Goal: Entertainment & Leisure: Consume media (video, audio)

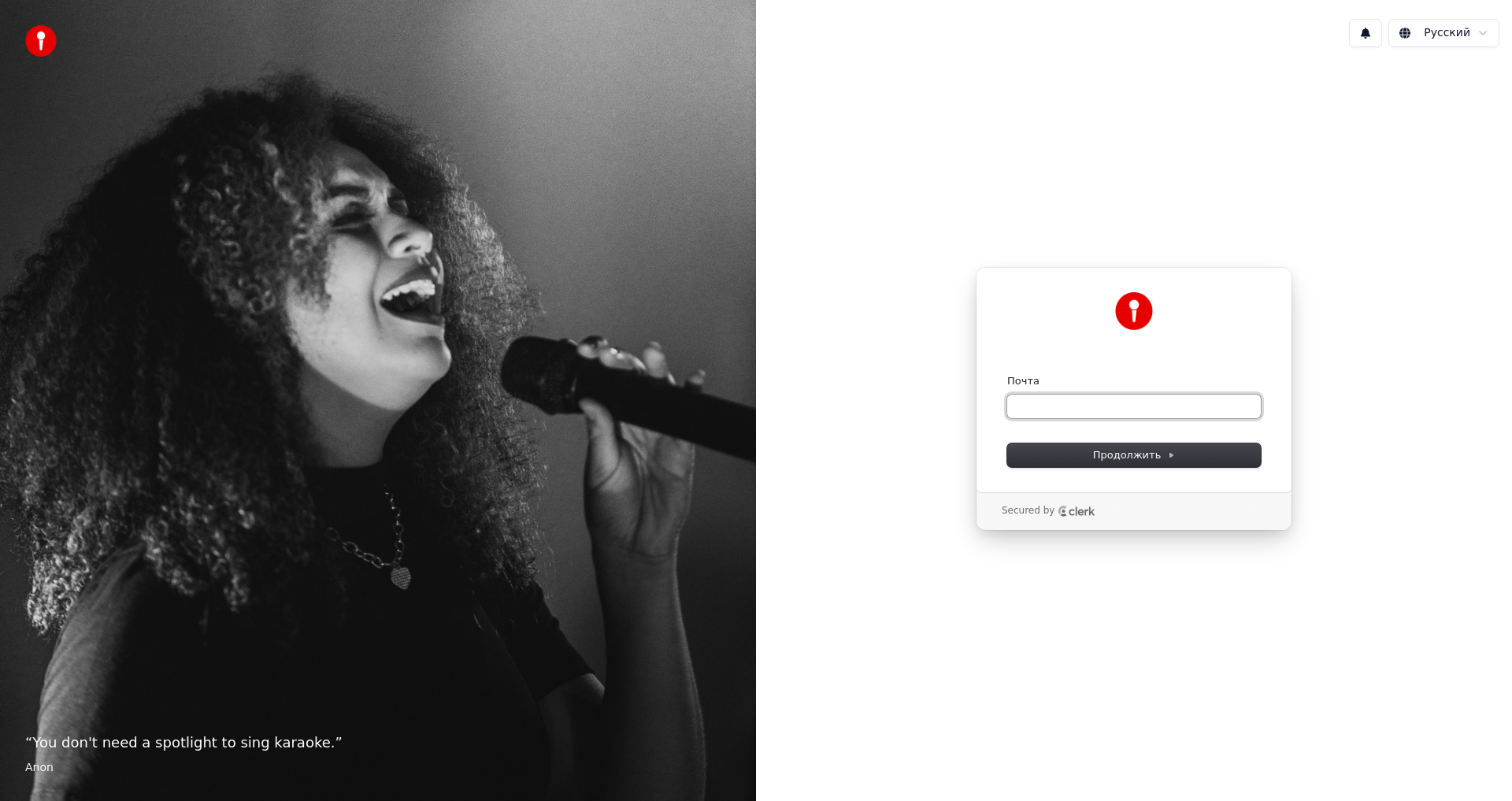
click at [1021, 403] on input "Почта" at bounding box center [1134, 406] width 254 height 23
click at [1070, 457] on button "Продолжить" at bounding box center [1134, 455] width 254 height 23
click at [1042, 402] on input "Почта" at bounding box center [1134, 406] width 254 height 23
click at [1371, 35] on button "1" at bounding box center [1366, 33] width 33 height 28
click at [1368, 37] on button "1" at bounding box center [1366, 33] width 33 height 28
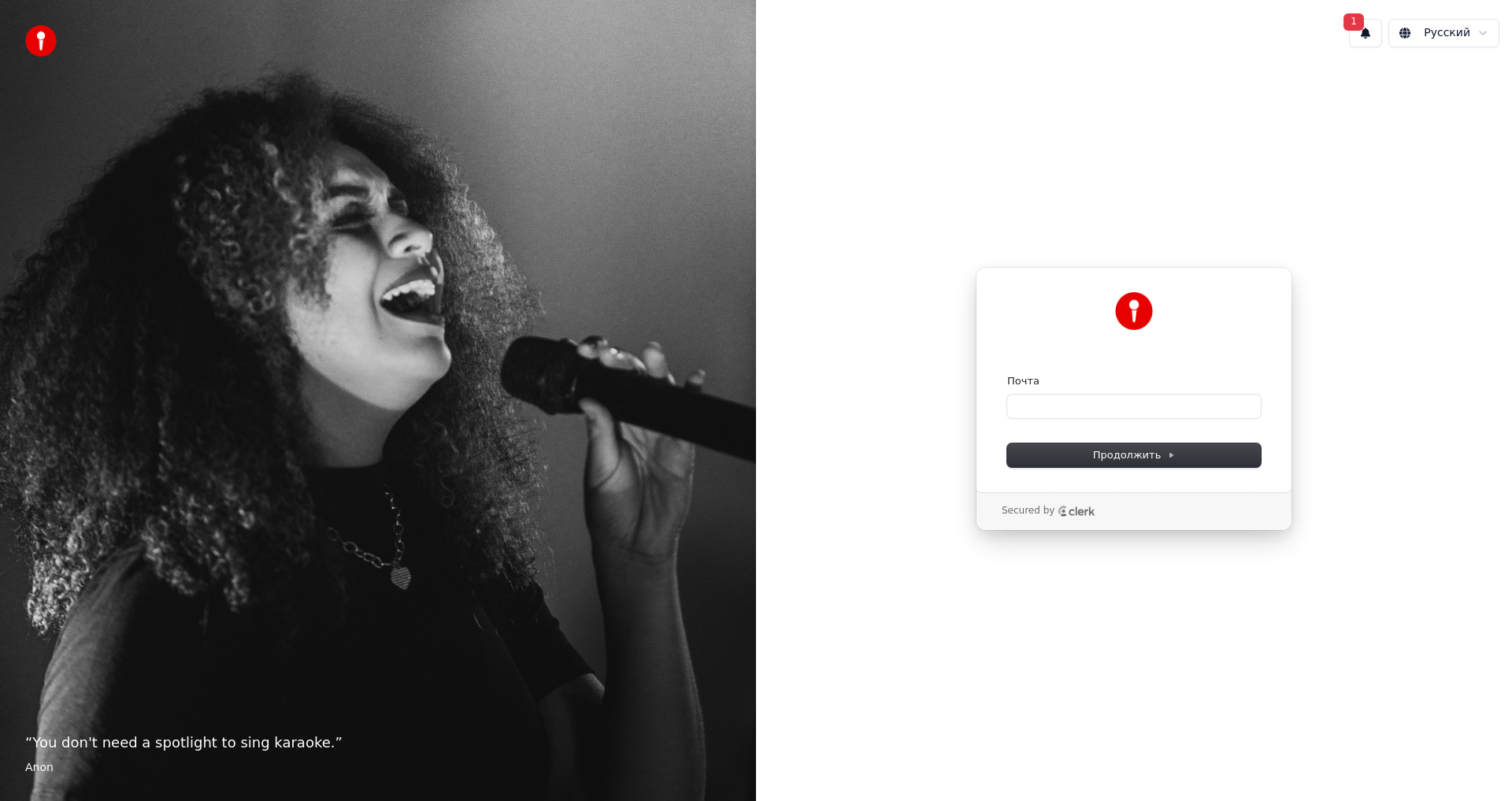
click at [1360, 37] on button "1" at bounding box center [1366, 33] width 33 height 28
click at [1312, 96] on div "Нажмите кнопку для обновления" at bounding box center [1325, 93] width 195 height 16
click at [1465, 85] on button "Обновить" at bounding box center [1470, 82] width 82 height 28
click at [1047, 402] on input "Почта" at bounding box center [1134, 406] width 254 height 23
click at [1150, 460] on span "Продолжить" at bounding box center [1134, 455] width 82 height 14
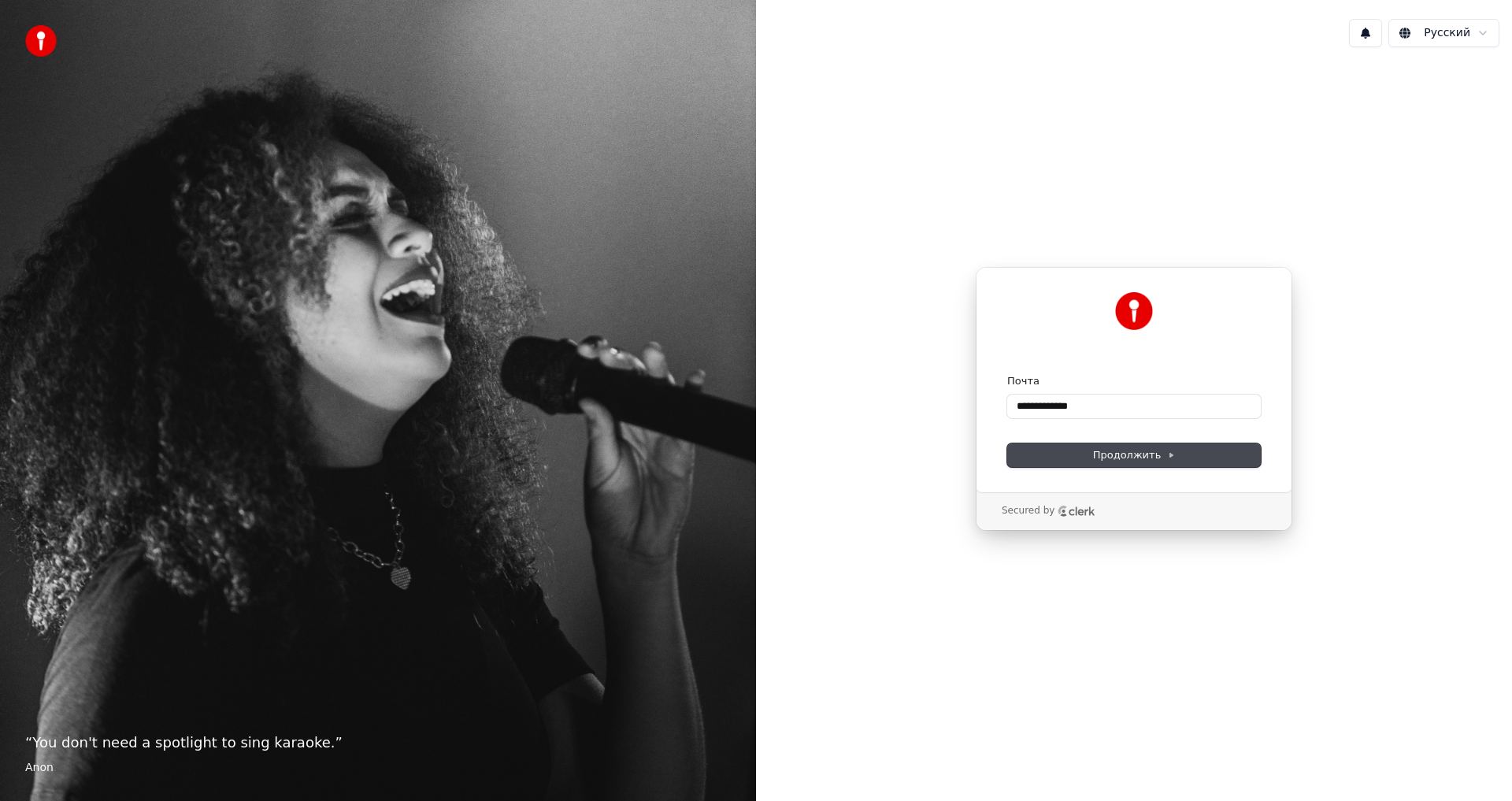
type input "**********"
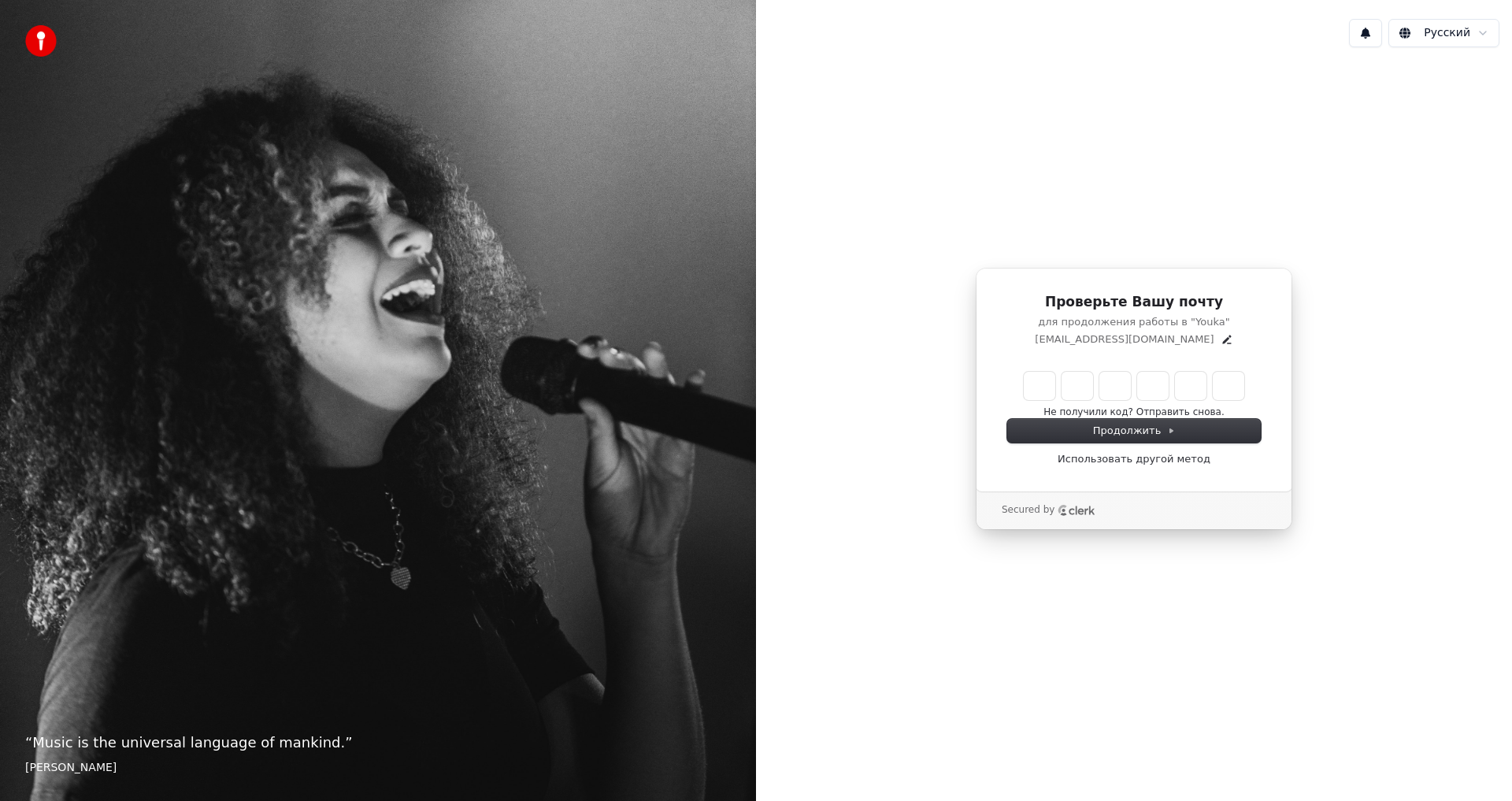
click at [1038, 387] on input "Enter verification code" at bounding box center [1134, 386] width 220 height 28
type input "******"
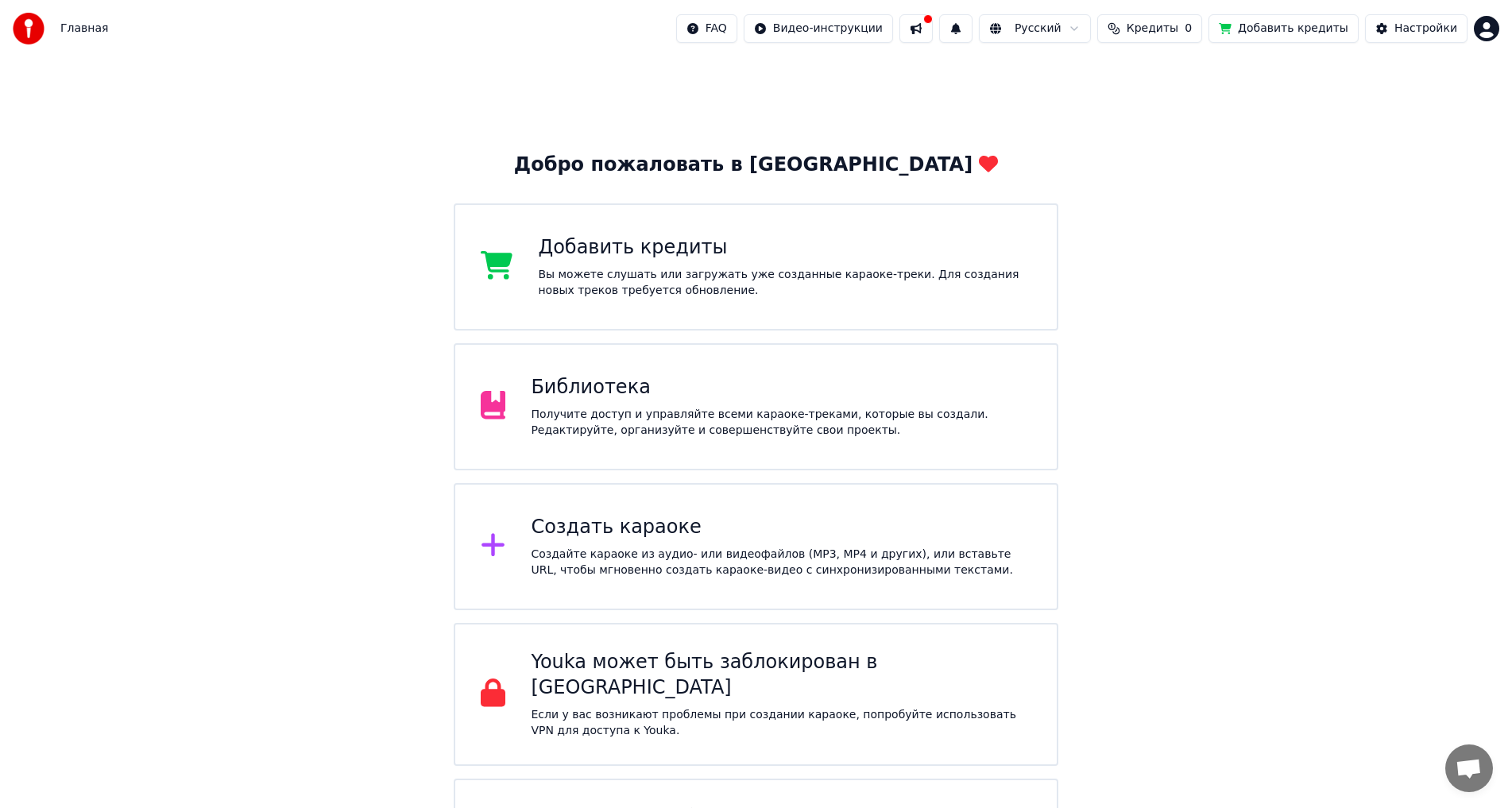
click at [1484, 33] on html "Главная FAQ Видео-инструкции Русский Кредиты 0 Добавить кредиты Настройки Добро…" at bounding box center [756, 456] width 1512 height 912
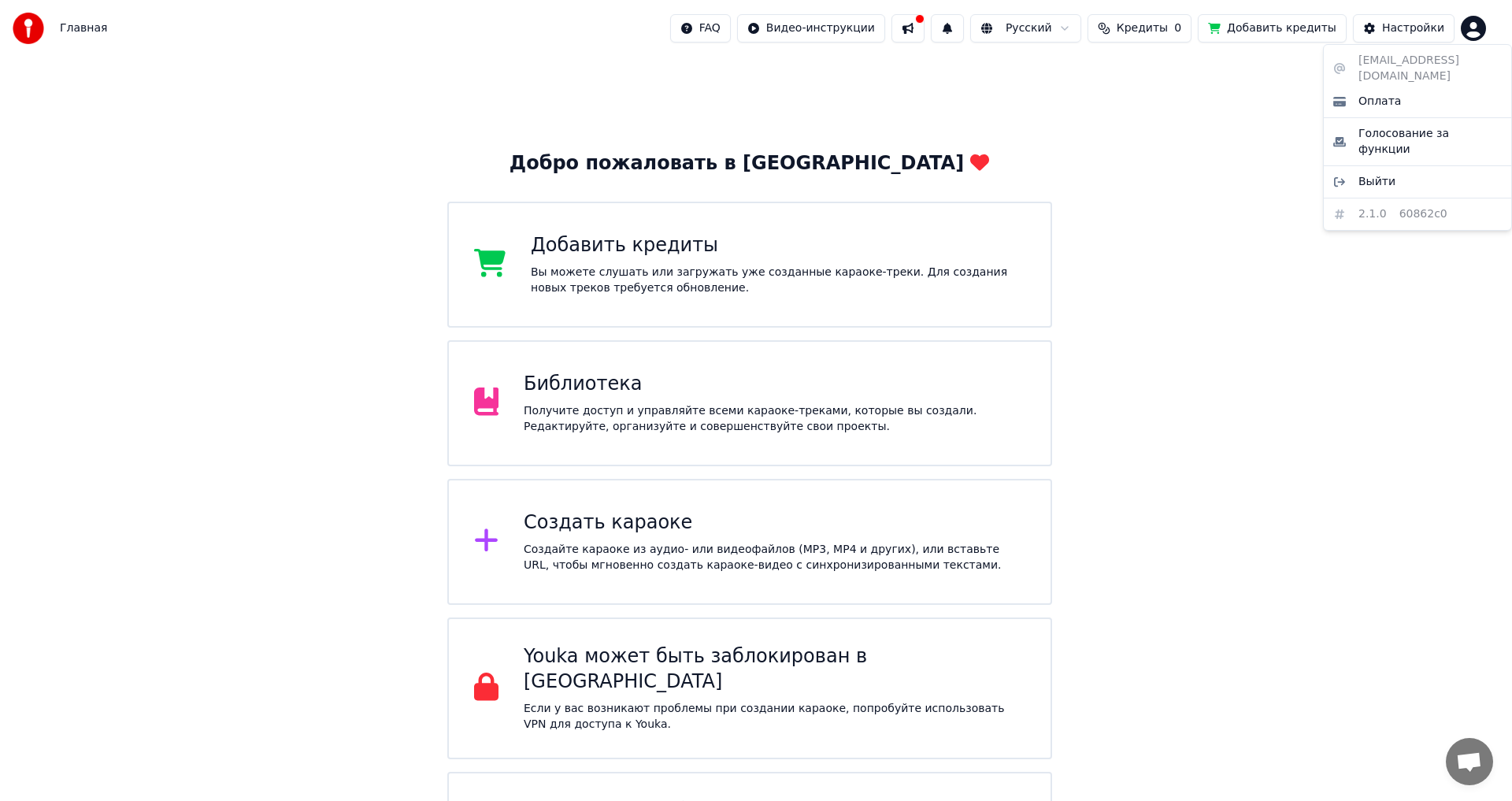
click at [1342, 285] on html "Главная FAQ Видео-инструкции Русский Кредиты 0 Добавить кредиты Настройки Добро…" at bounding box center [756, 452] width 1512 height 904
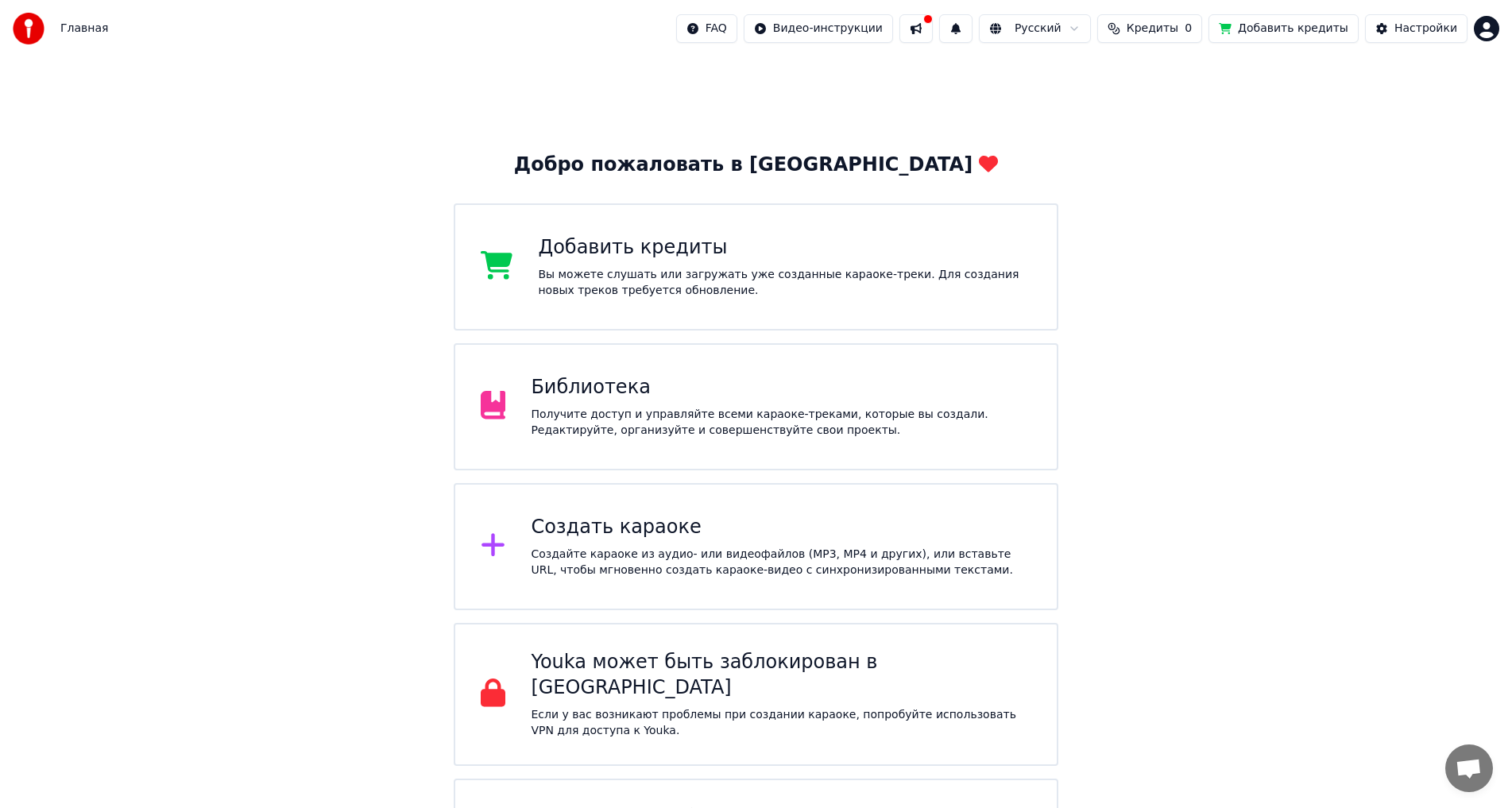
click at [29, 31] on img at bounding box center [29, 29] width 32 height 32
click at [31, 30] on img at bounding box center [29, 29] width 32 height 32
click at [708, 429] on div "Получите доступ и управляйте всеми караоке-треками, которые вы создали. Редакти…" at bounding box center [781, 423] width 501 height 32
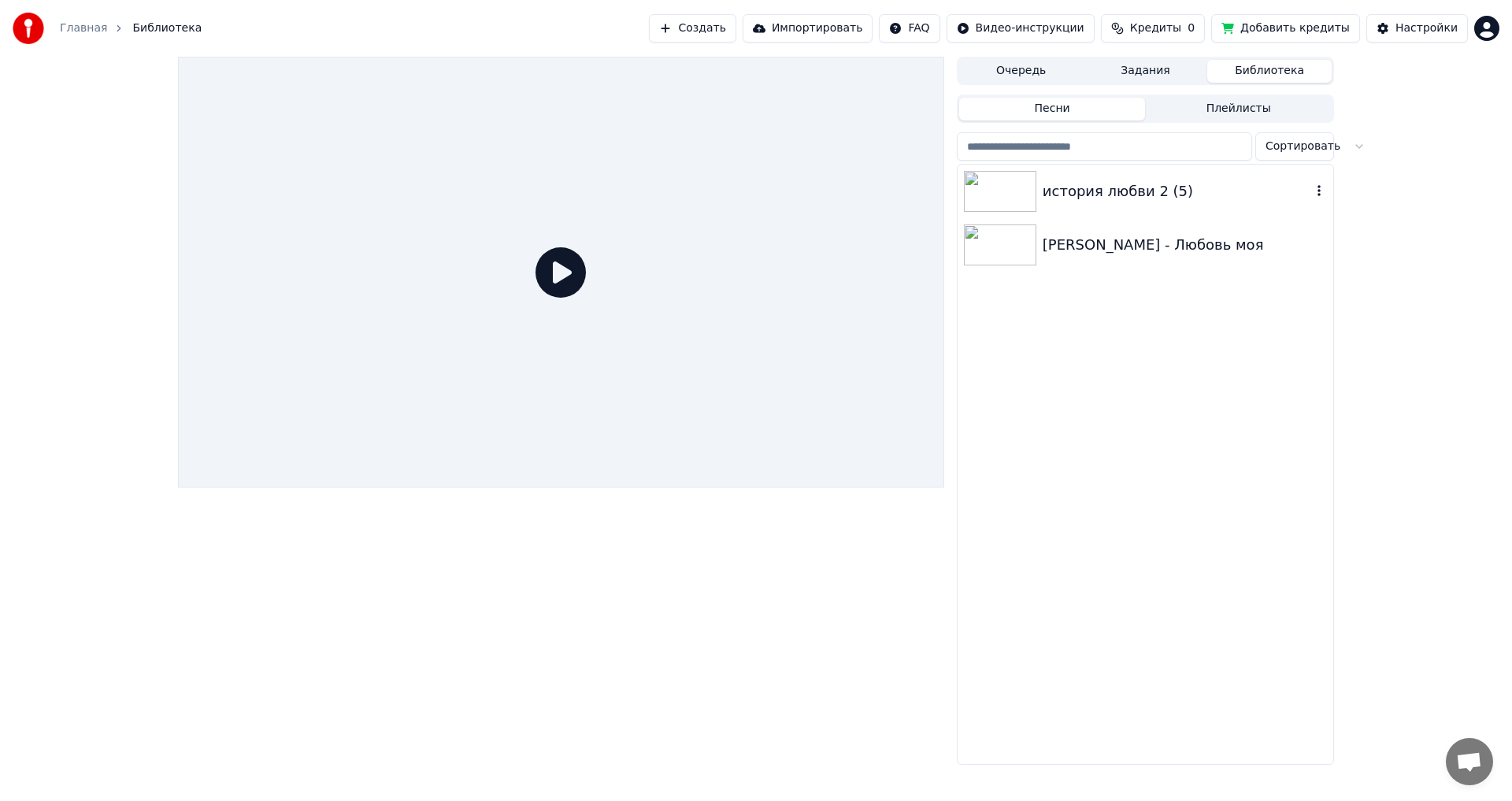
click at [1093, 195] on div "история любви 2 (5)" at bounding box center [1177, 191] width 269 height 22
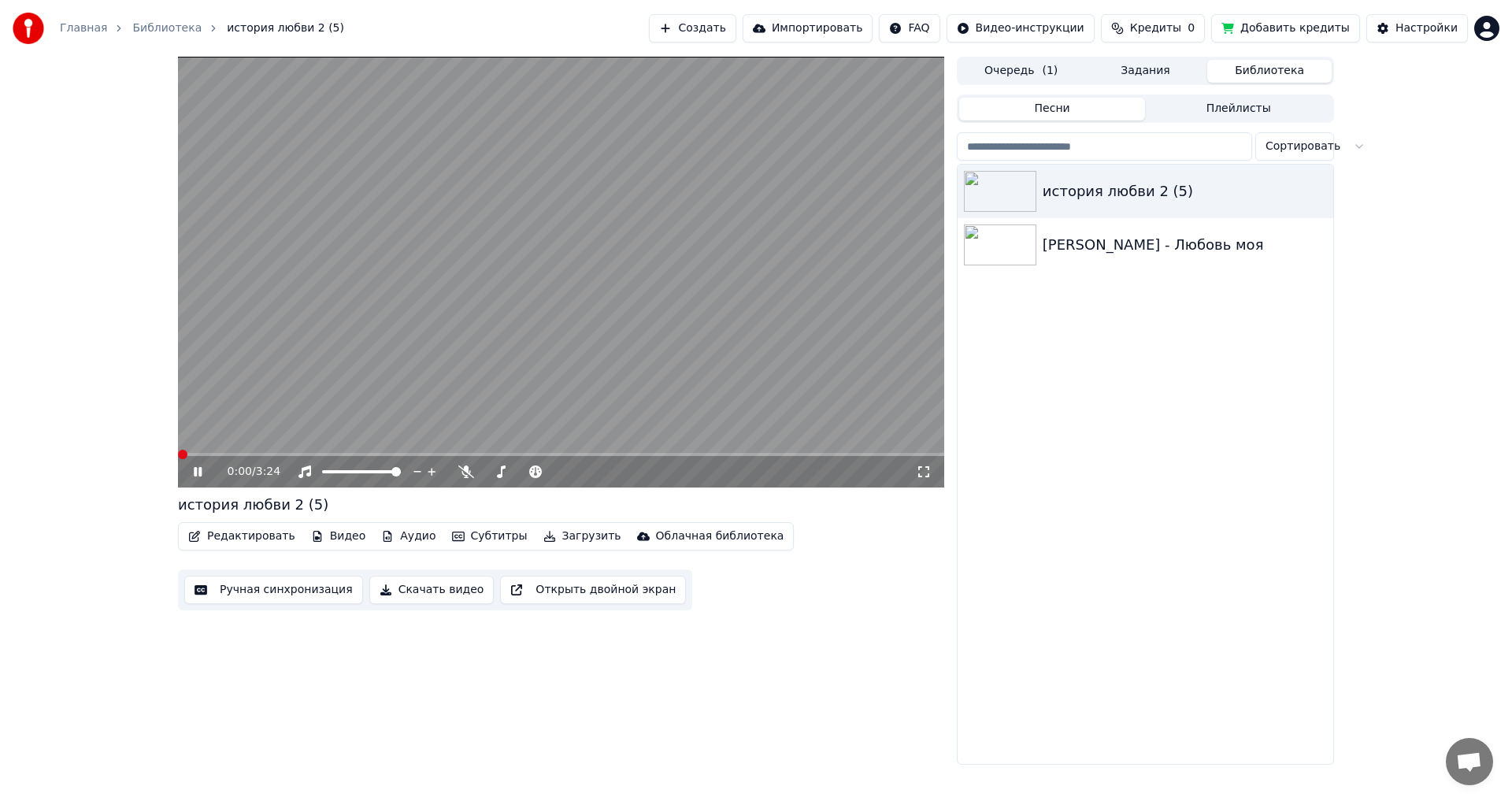
click at [178, 459] on span at bounding box center [182, 454] width 9 height 9
click at [203, 468] on icon at bounding box center [209, 472] width 37 height 12
click at [464, 470] on icon at bounding box center [466, 472] width 16 height 12
click at [490, 477] on span at bounding box center [493, 472] width 9 height 9
click at [200, 472] on icon at bounding box center [197, 472] width 9 height 11
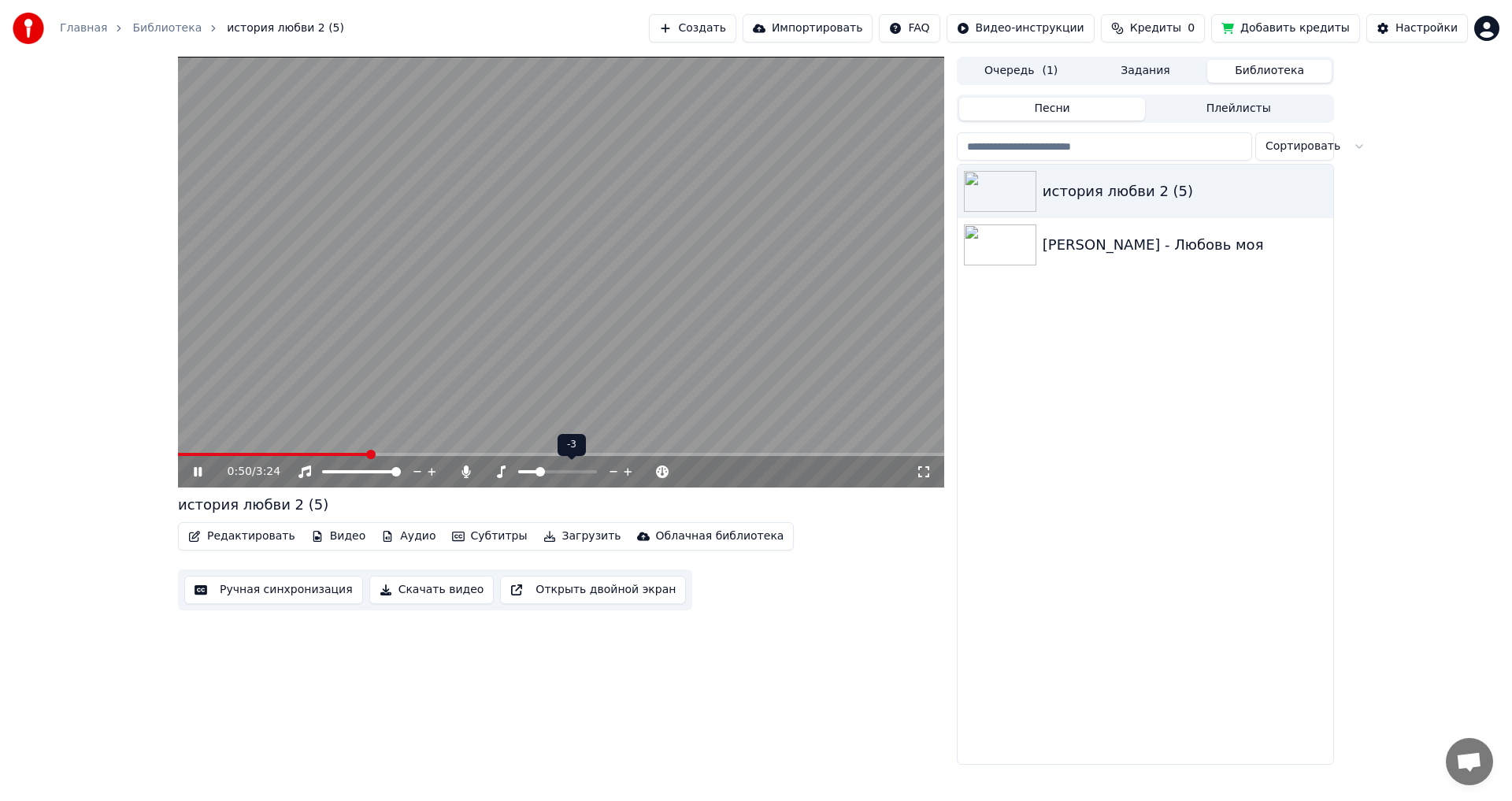
click at [541, 468] on span at bounding box center [540, 472] width 9 height 9
click at [195, 473] on icon at bounding box center [197, 472] width 7 height 9
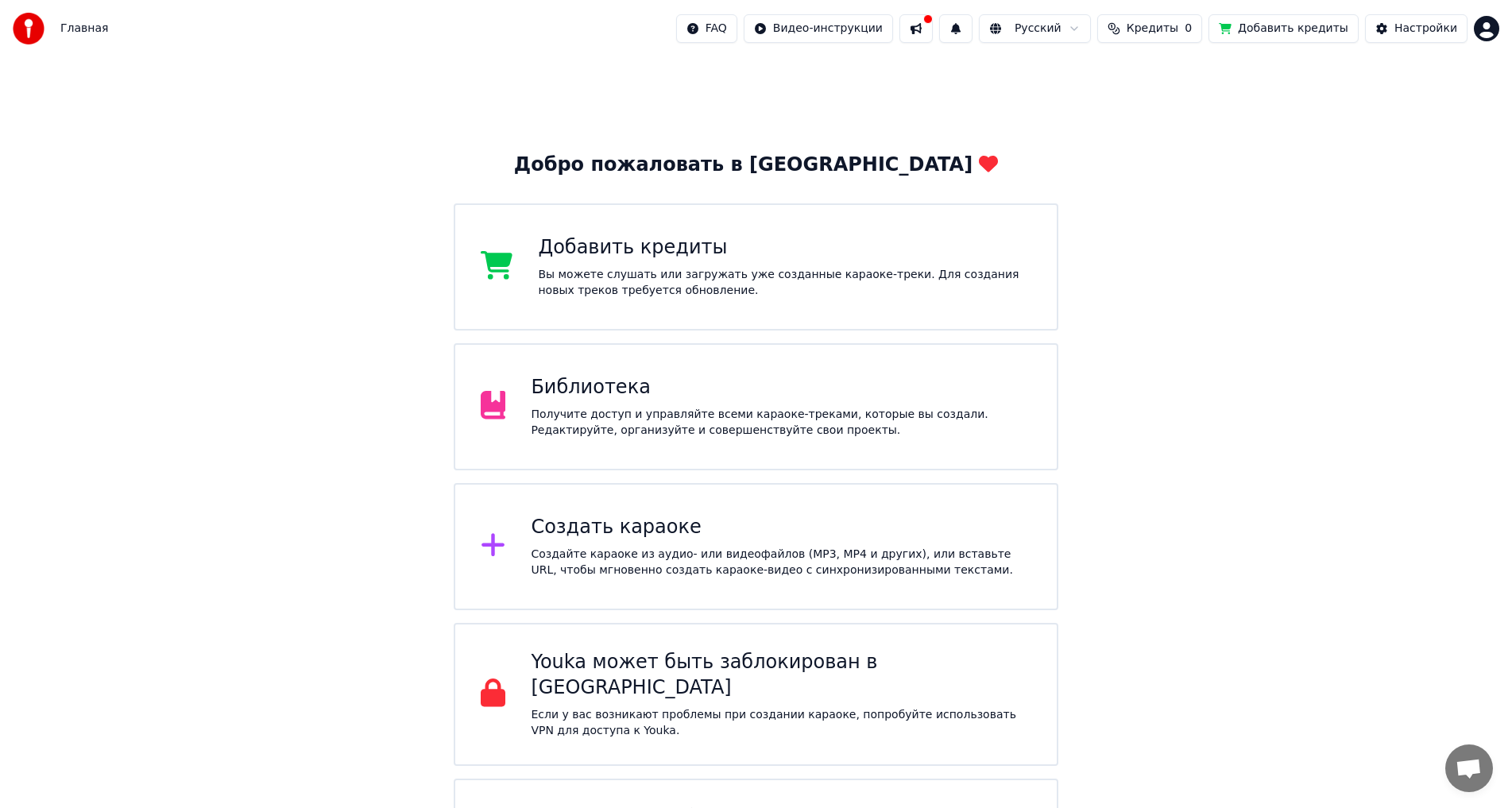
click at [645, 396] on div "Библиотека" at bounding box center [781, 388] width 501 height 25
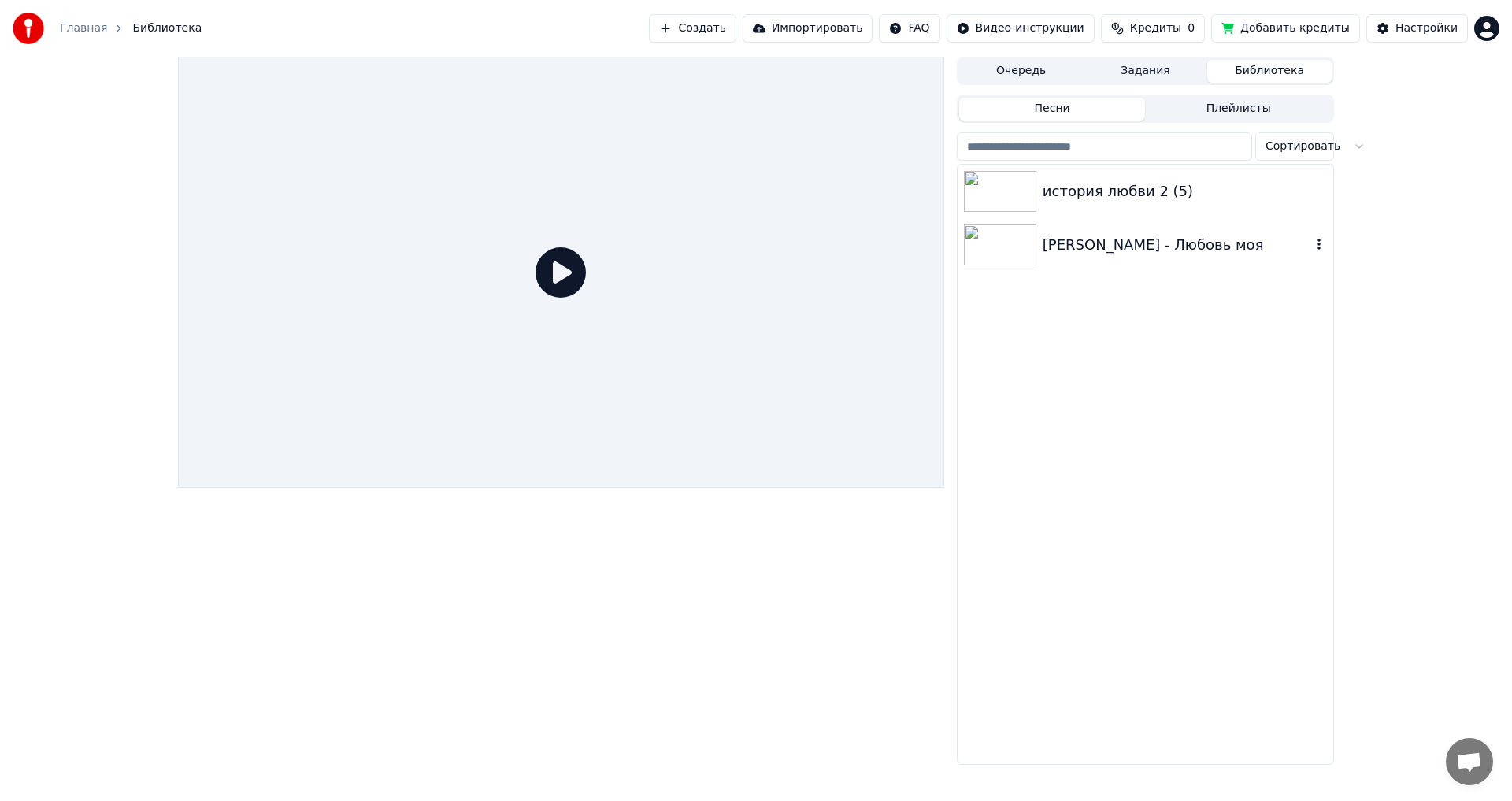
click at [1183, 243] on div "[PERSON_NAME] - Любовь моя" at bounding box center [1177, 245] width 269 height 22
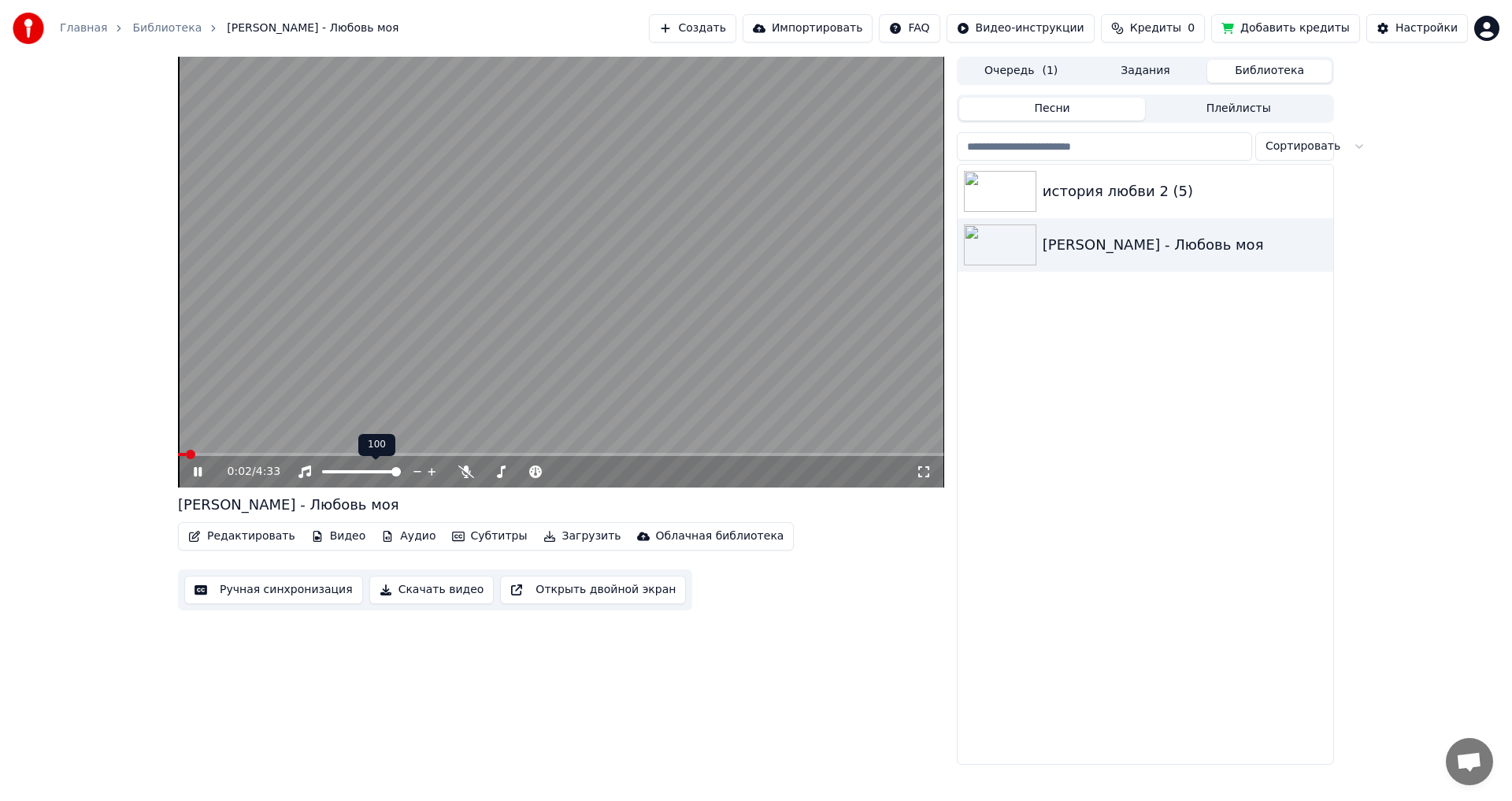
click at [401, 477] on span at bounding box center [396, 472] width 9 height 9
click at [462, 470] on icon at bounding box center [466, 472] width 16 height 12
click at [515, 469] on span at bounding box center [516, 472] width 9 height 9
drag, startPoint x: 561, startPoint y: 467, endPoint x: 550, endPoint y: 475, distance: 13.6
click at [550, 475] on div at bounding box center [572, 472] width 126 height 16
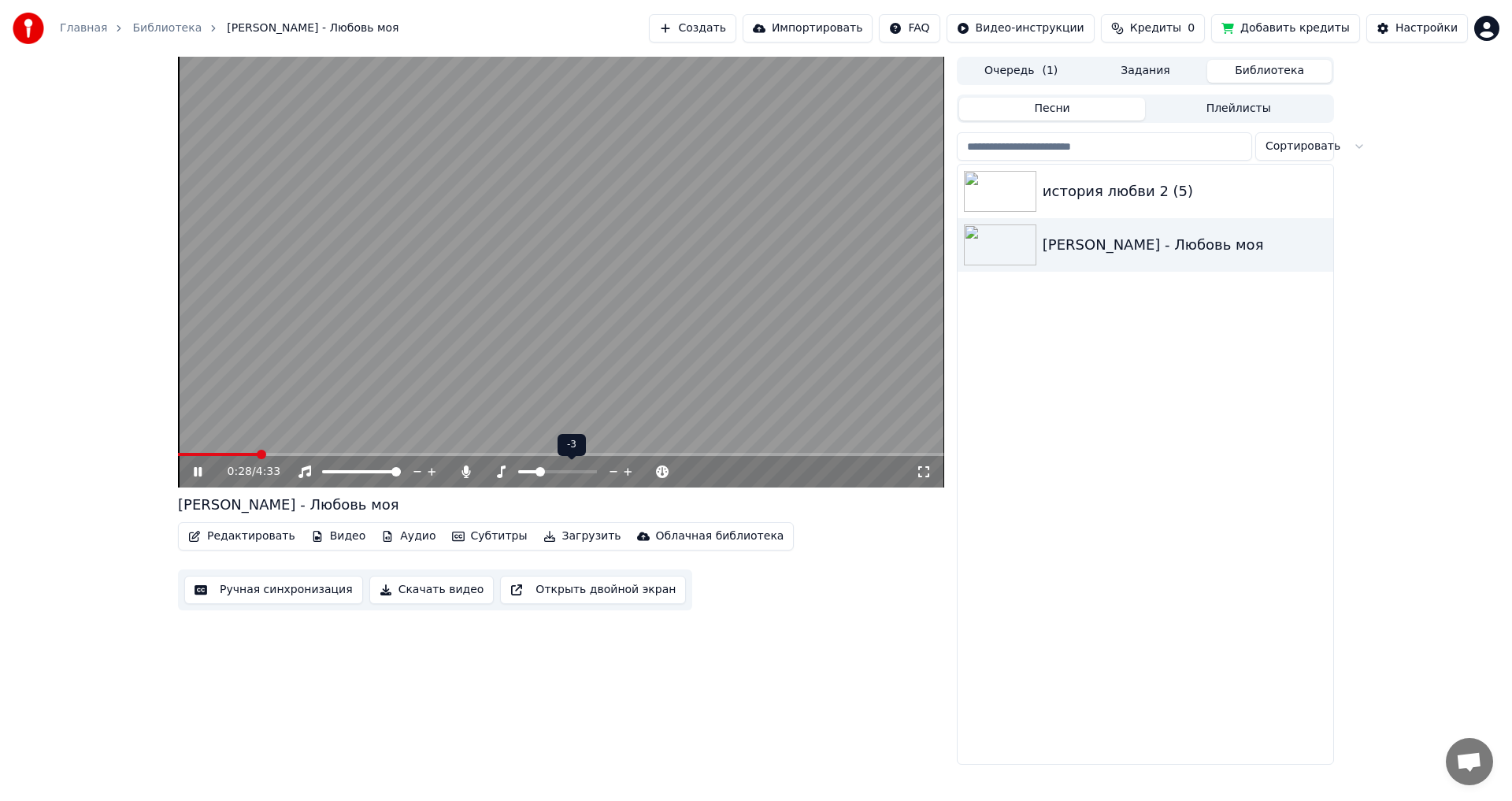
click at [536, 474] on span at bounding box center [540, 472] width 9 height 9
click at [503, 477] on icon at bounding box center [501, 472] width 16 height 12
click at [497, 468] on span at bounding box center [500, 472] width 9 height 9
click at [510, 472] on span at bounding box center [511, 472] width 9 height 9
click at [491, 470] on span at bounding box center [493, 472] width 9 height 9
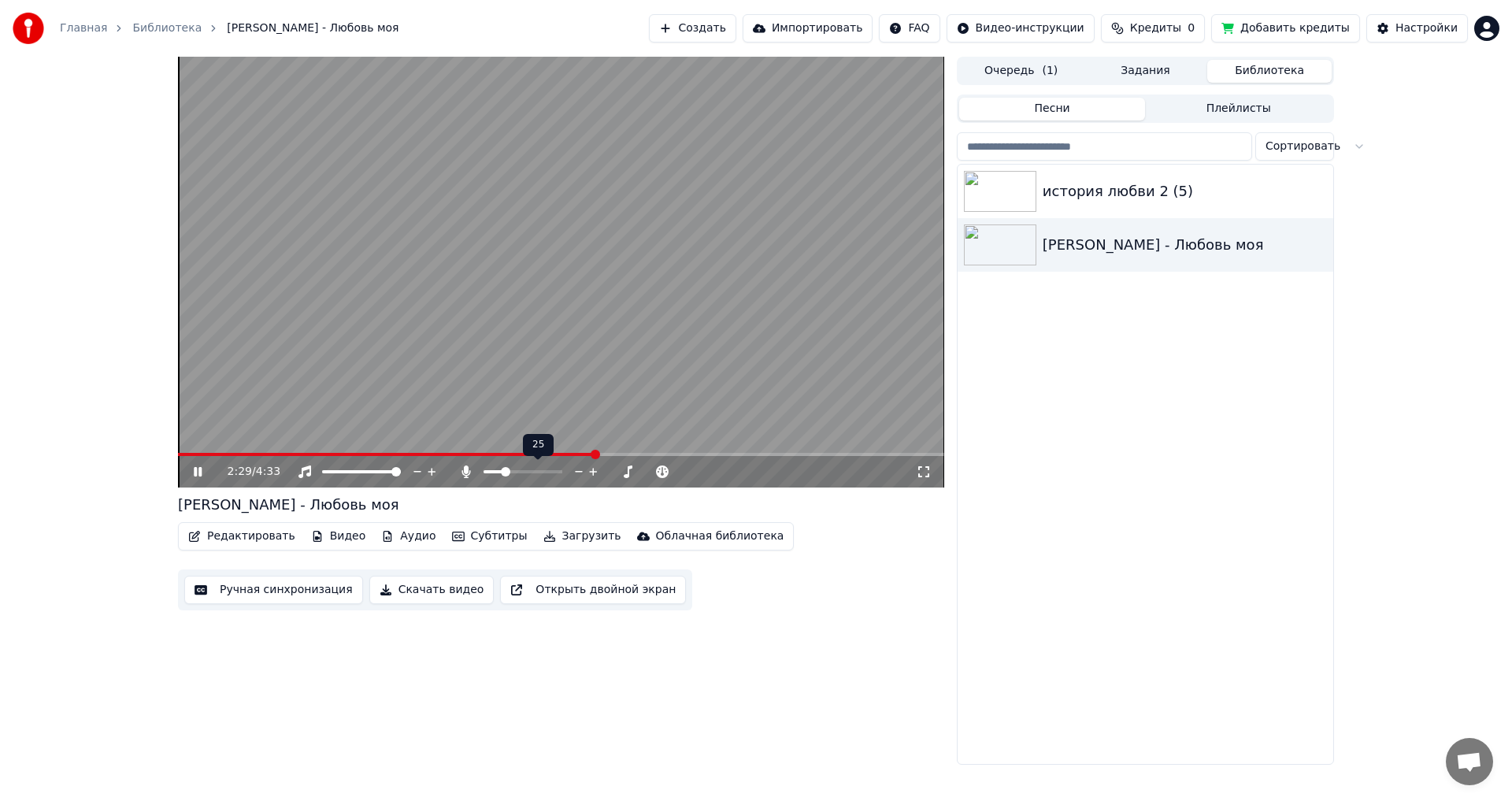
click at [503, 474] on span at bounding box center [505, 472] width 9 height 9
click at [511, 474] on span at bounding box center [511, 472] width 9 height 9
click at [504, 475] on span at bounding box center [505, 472] width 9 height 9
click at [513, 471] on span at bounding box center [513, 472] width 9 height 9
click at [492, 477] on span at bounding box center [494, 472] width 9 height 9
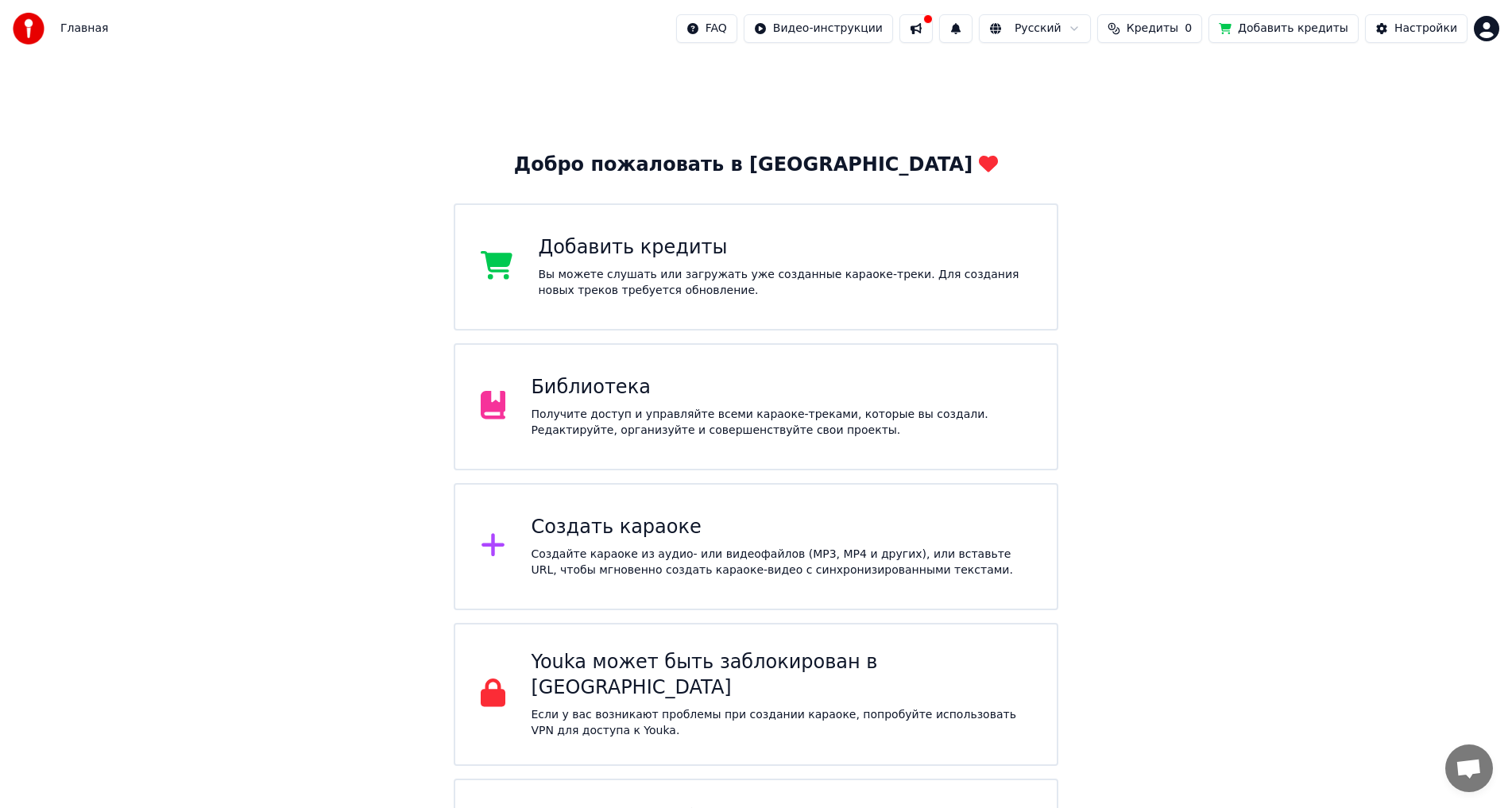
click at [816, 414] on div "Получите доступ и управляйте всеми караоке-треками, которые вы создали. Редакти…" at bounding box center [781, 423] width 501 height 32
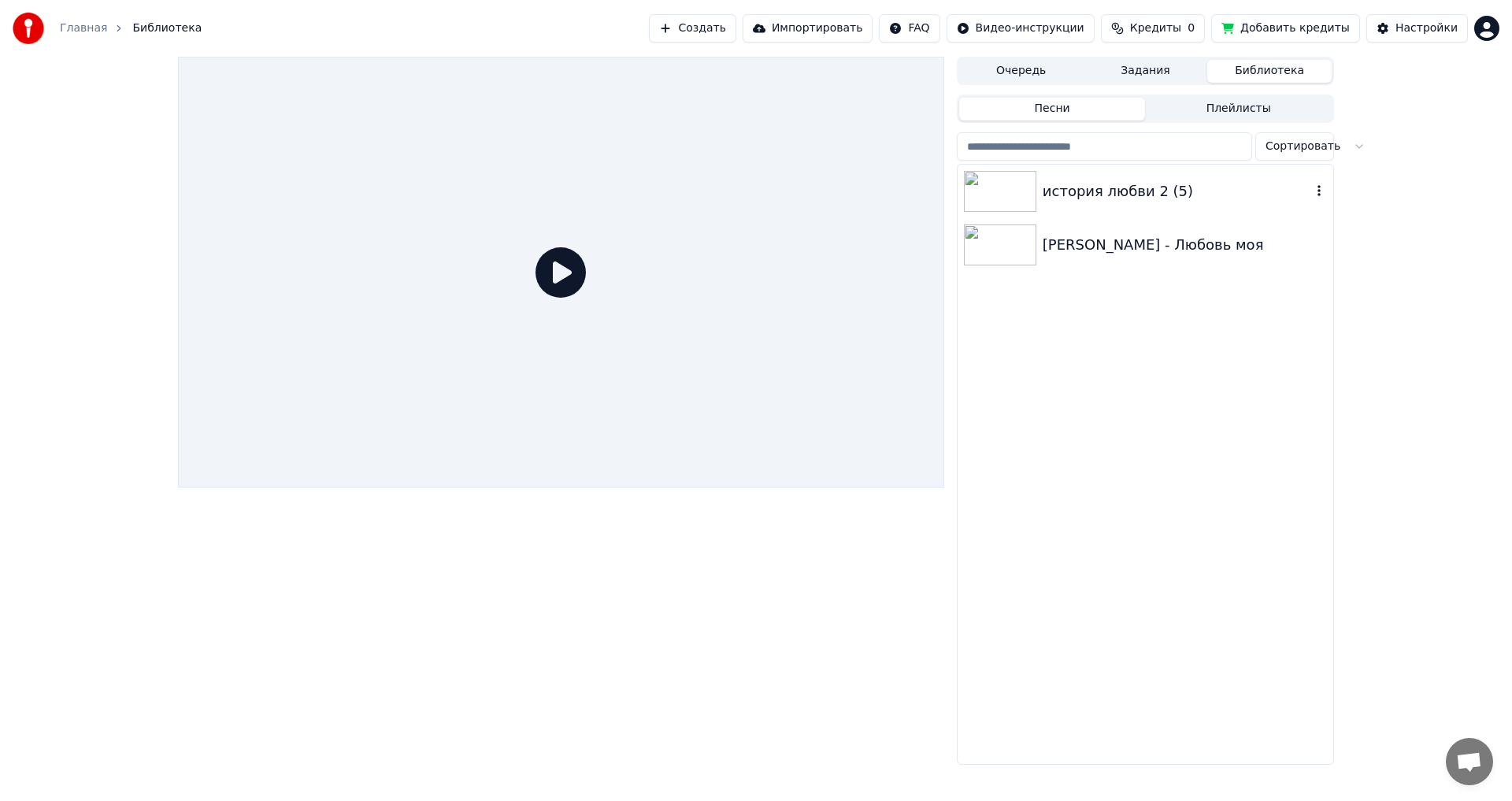
click at [1109, 195] on div "история любви 2 (5)" at bounding box center [1177, 191] width 269 height 22
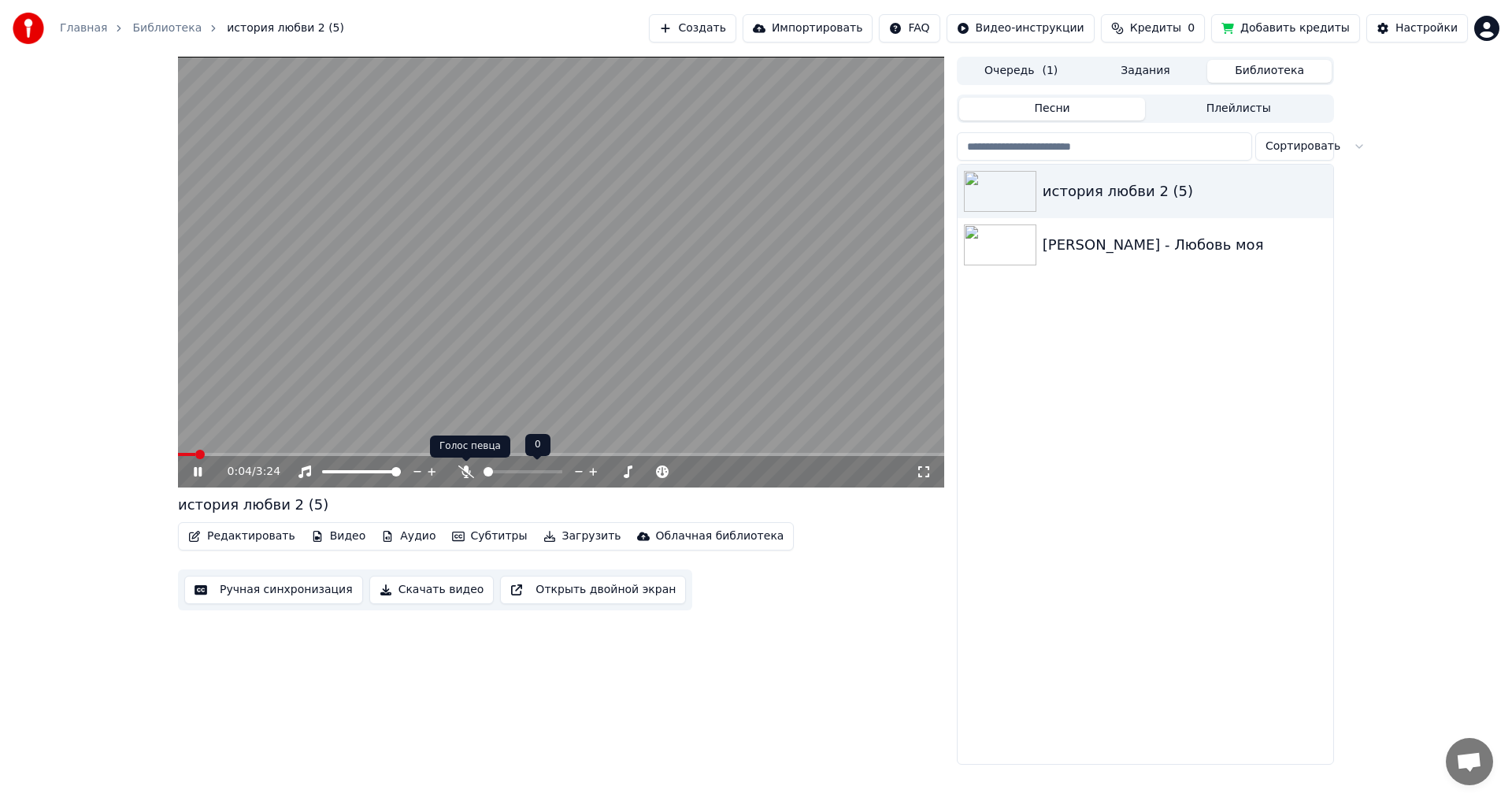
click at [462, 472] on icon at bounding box center [466, 472] width 16 height 12
click at [516, 467] on div at bounding box center [537, 472] width 126 height 16
click at [517, 471] on span at bounding box center [500, 472] width 34 height 3
click at [502, 470] on span at bounding box center [500, 472] width 34 height 3
click at [497, 470] on span at bounding box center [490, 472] width 13 height 3
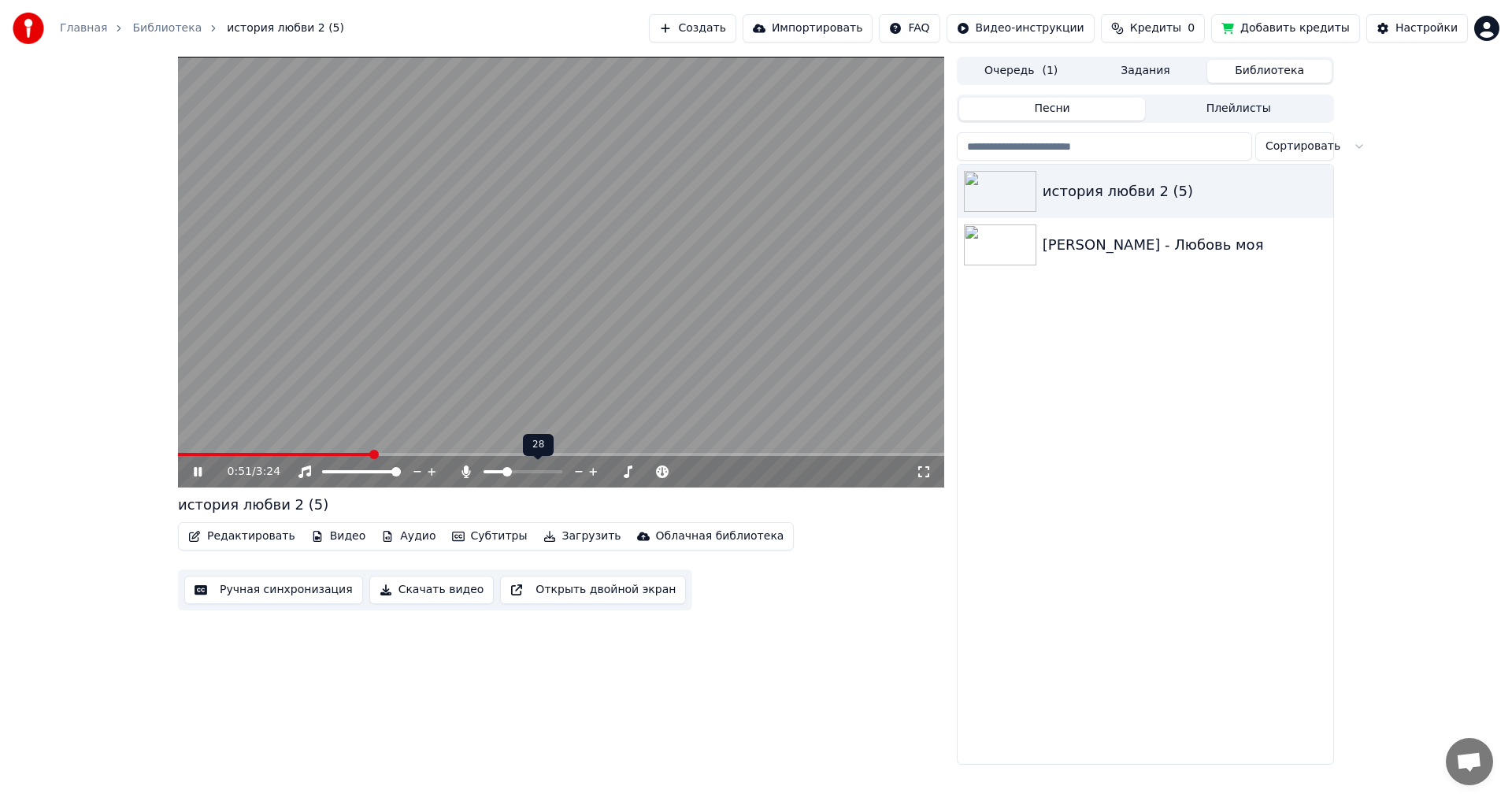
click at [506, 467] on span at bounding box center [506, 472] width 9 height 9
click at [497, 472] on span at bounding box center [499, 472] width 9 height 9
